Goal: Task Accomplishment & Management: Manage account settings

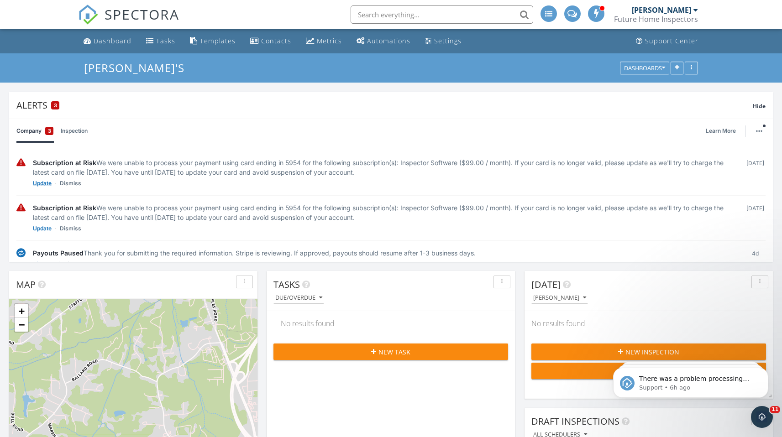
click at [42, 184] on link "Update" at bounding box center [42, 183] width 19 height 9
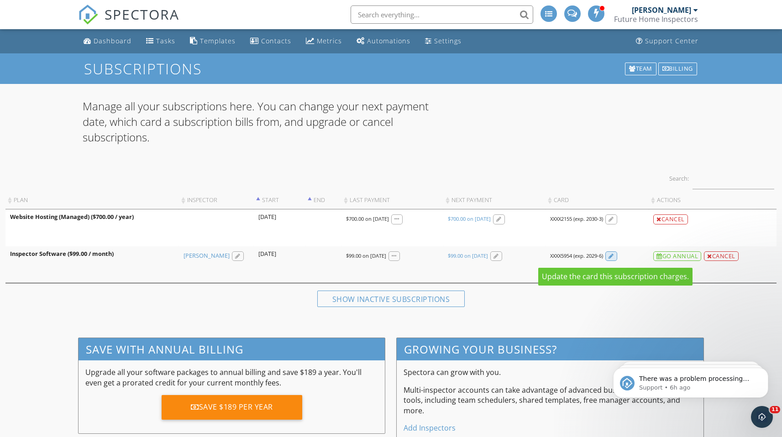
click at [613, 258] on div at bounding box center [611, 257] width 5 height 6
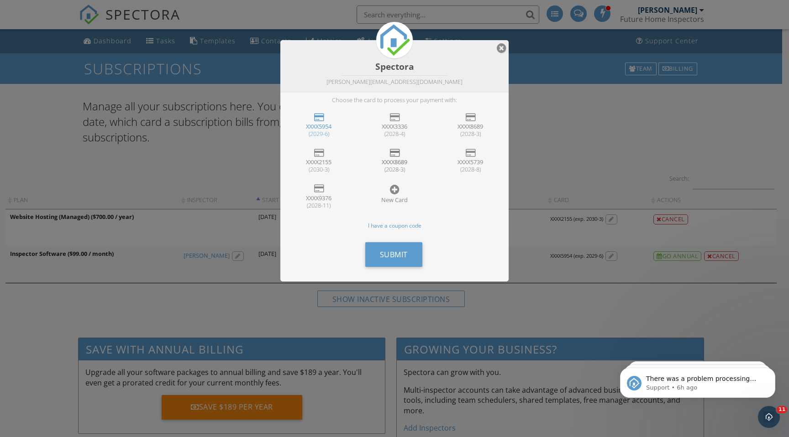
click at [395, 152] on div at bounding box center [395, 152] width 10 height 9
click at [397, 254] on span "Submit" at bounding box center [394, 255] width 28 height 10
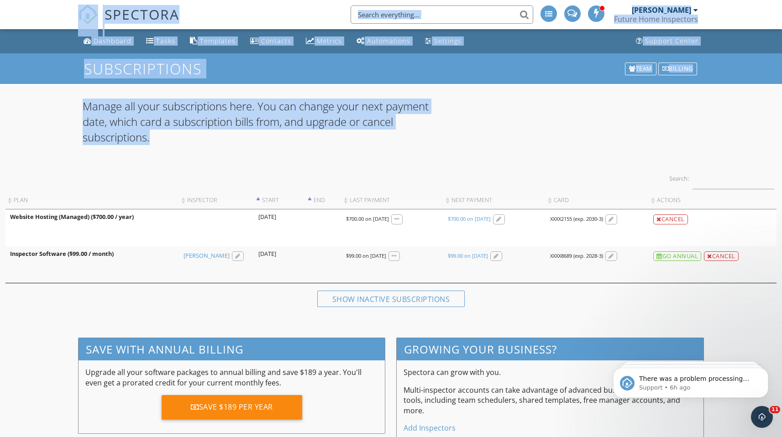
drag, startPoint x: 639, startPoint y: 150, endPoint x: 315, endPoint y: -39, distance: 375.3
click at [315, 0] on html "SPECTORA [PERSON_NAME] Future Home Inspectors Role: Inspector Dashboard New Ins…" at bounding box center [391, 273] width 782 height 547
